Goal: Information Seeking & Learning: Learn about a topic

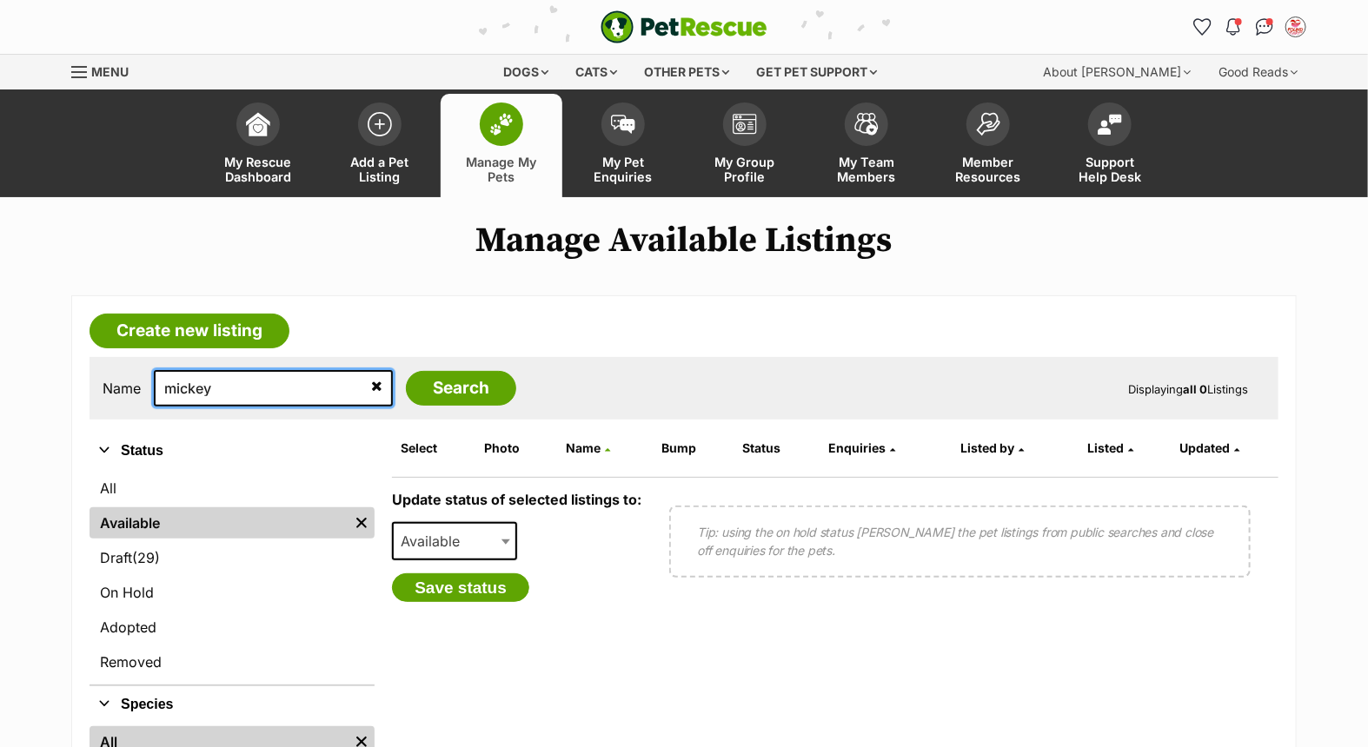
drag, startPoint x: 240, startPoint y: 384, endPoint x: 100, endPoint y: 371, distance: 140.5
click at [100, 371] on div "Name mickey Search Displaying all 0 Listings" at bounding box center [684, 388] width 1189 height 63
type input "[PERSON_NAME]"
click at [406, 371] on input "Search" at bounding box center [461, 388] width 110 height 35
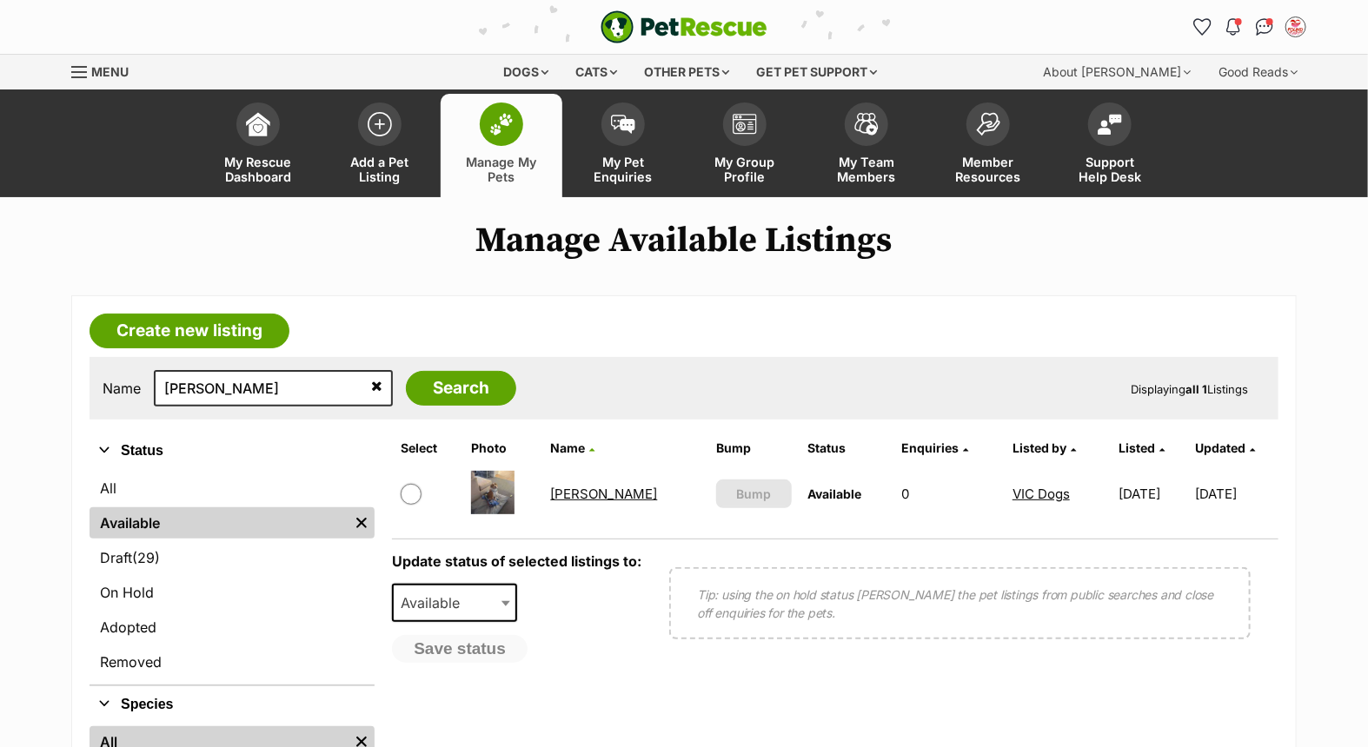
click at [567, 486] on link "Rocco" at bounding box center [604, 494] width 107 height 17
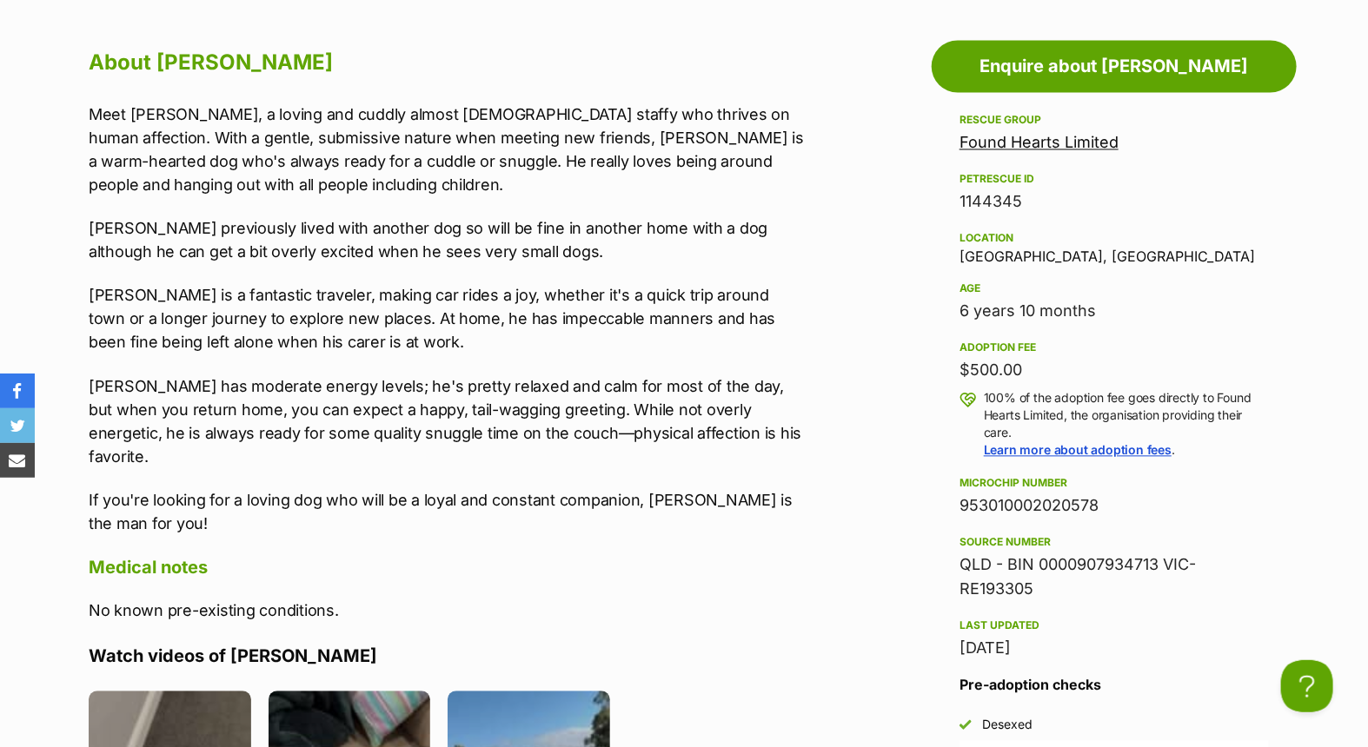
scroll to position [1448, 0]
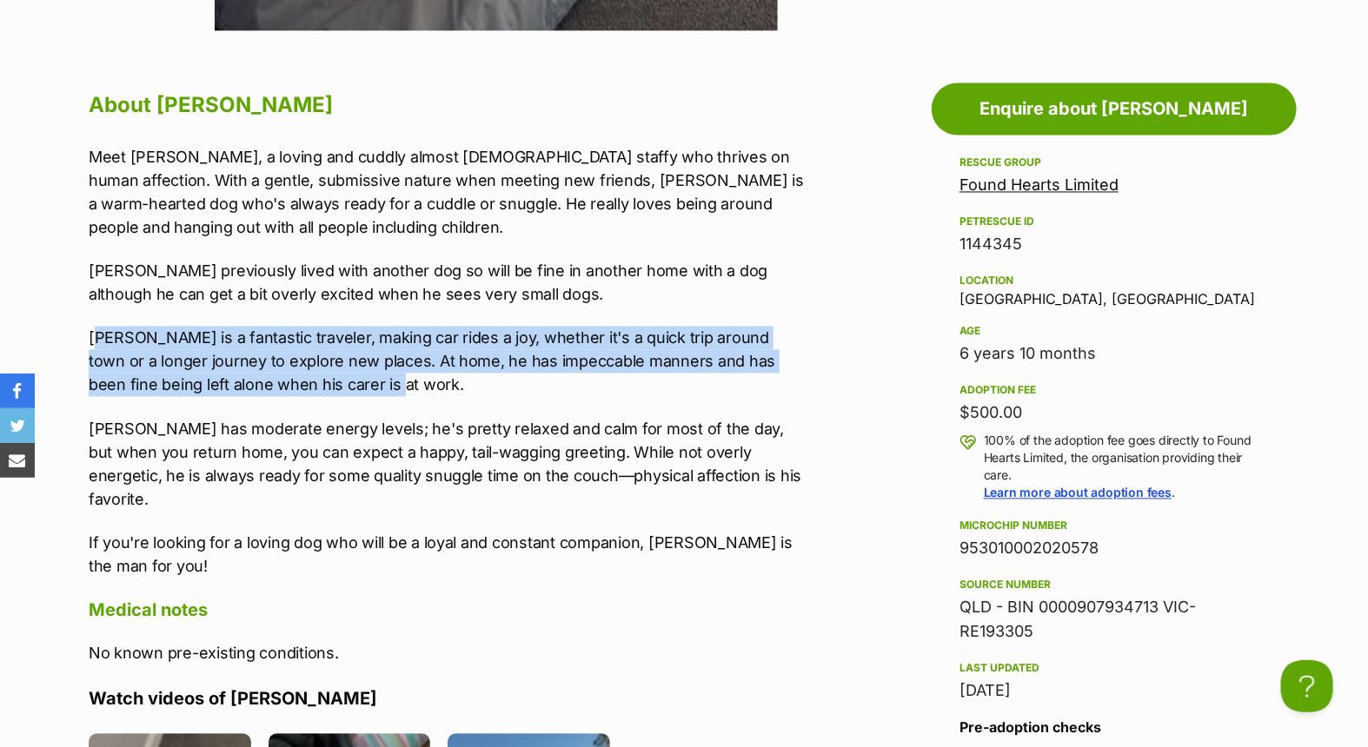
drag, startPoint x: 93, startPoint y: 331, endPoint x: 355, endPoint y: 385, distance: 267.1
click at [355, 385] on p "Rocco is a fantastic traveler, making car rides a joy, whether it's a quick tri…" at bounding box center [448, 362] width 718 height 70
